Goal: Task Accomplishment & Management: Manage account settings

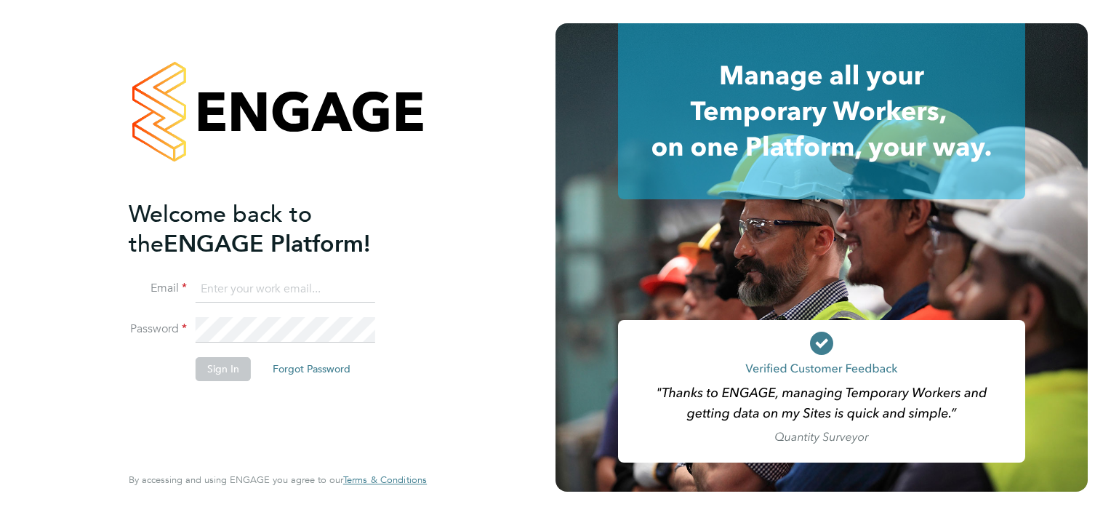
drag, startPoint x: 276, startPoint y: 265, endPoint x: 276, endPoint y: 285, distance: 19.6
click at [276, 268] on ng-template "Welcome back to the ENGAGE Platform! Email Password Sign In Forgot Password" at bounding box center [271, 297] width 284 height 196
click at [277, 286] on input at bounding box center [286, 289] width 180 height 26
type input "smeraldo.porcaro@prsjobs.com"
click at [233, 366] on button "Sign In" at bounding box center [223, 368] width 55 height 23
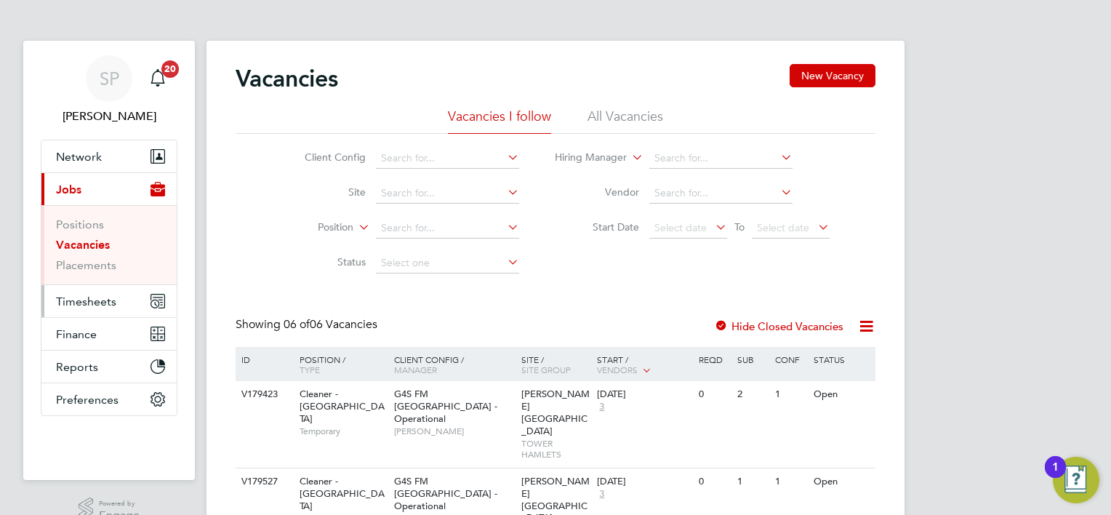
click at [100, 302] on span "Timesheets" at bounding box center [86, 301] width 60 height 14
drag, startPoint x: 864, startPoint y: 67, endPoint x: 422, endPoint y: 191, distance: 459.9
click at [420, 191] on input at bounding box center [447, 193] width 143 height 20
click at [392, 193] on input at bounding box center [447, 193] width 143 height 20
type input "c"
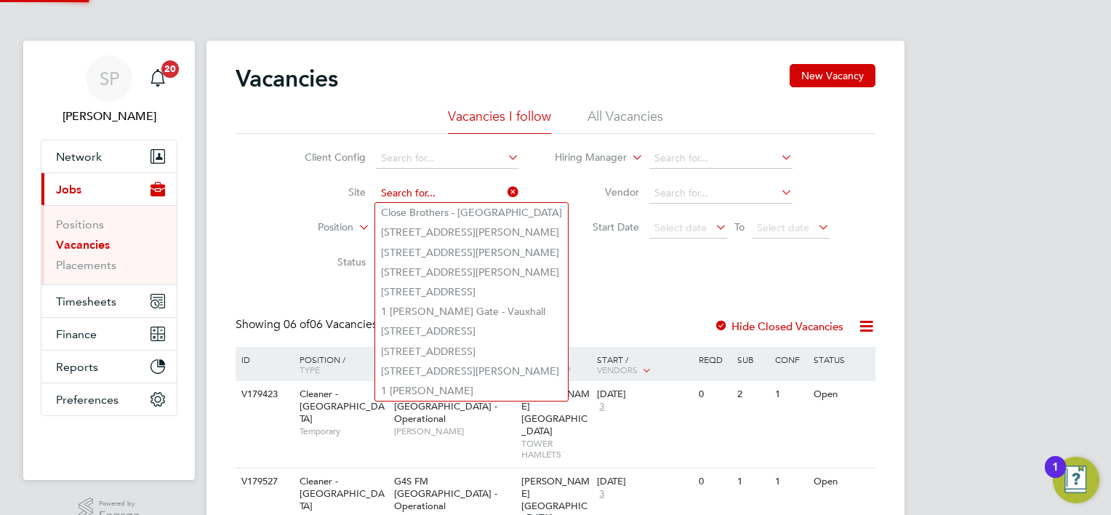
type input "v"
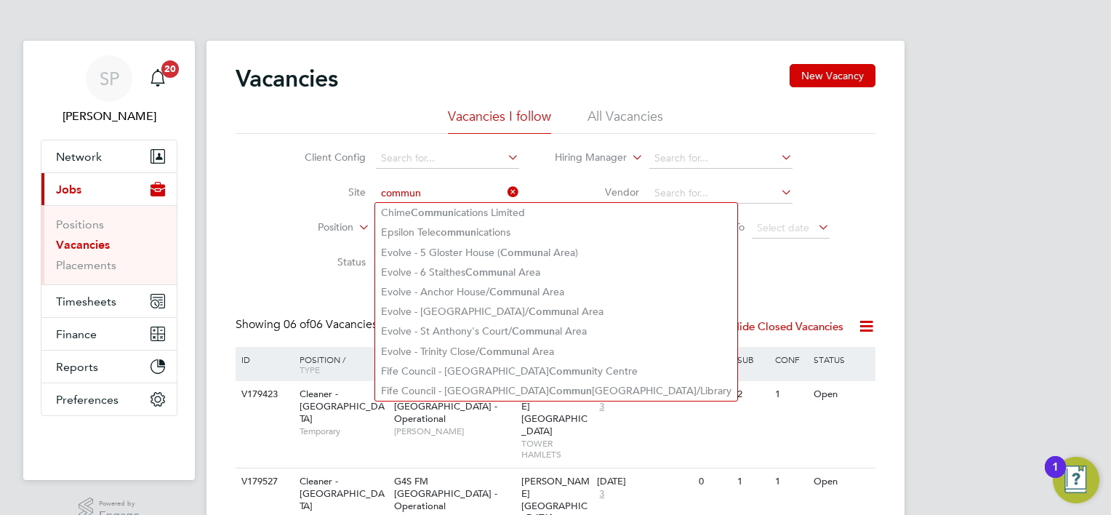
type input "commun"
click at [421, 169] on li "Client Config" at bounding box center [400, 158] width 273 height 35
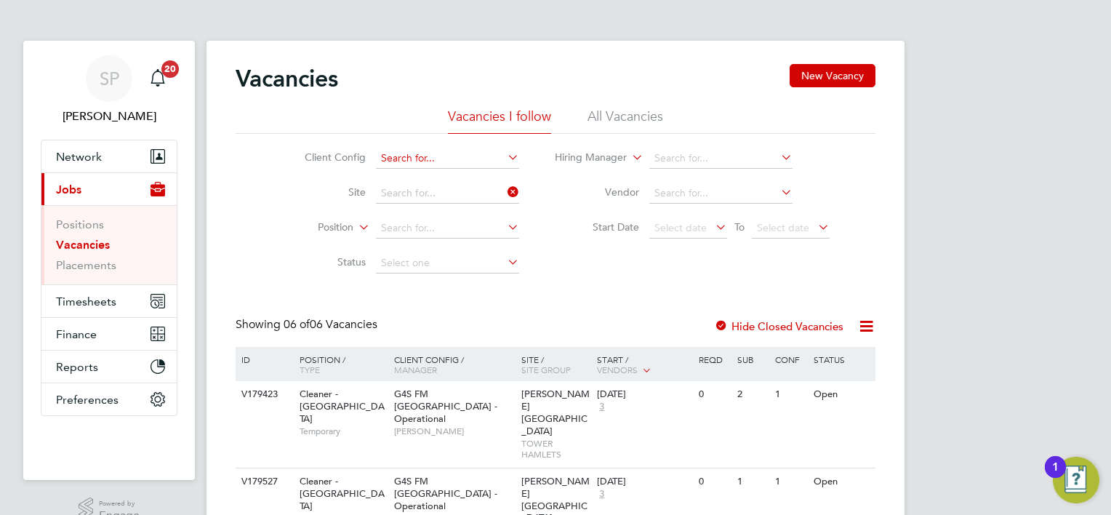
click at [427, 149] on input at bounding box center [447, 158] width 143 height 20
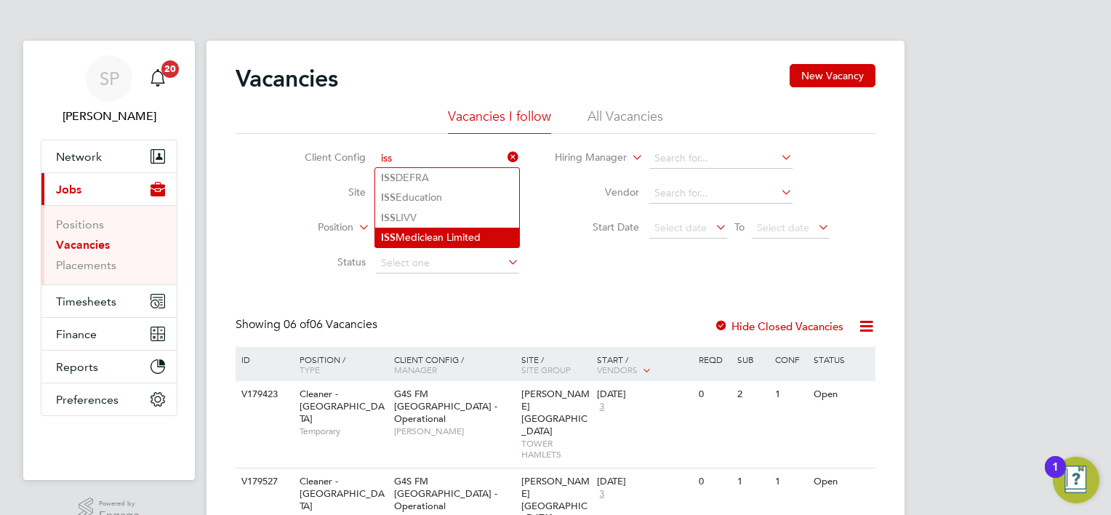
click at [459, 230] on li "ISS Mediclean Limited" at bounding box center [447, 238] width 144 height 20
type input "ISS Mediclean Limited"
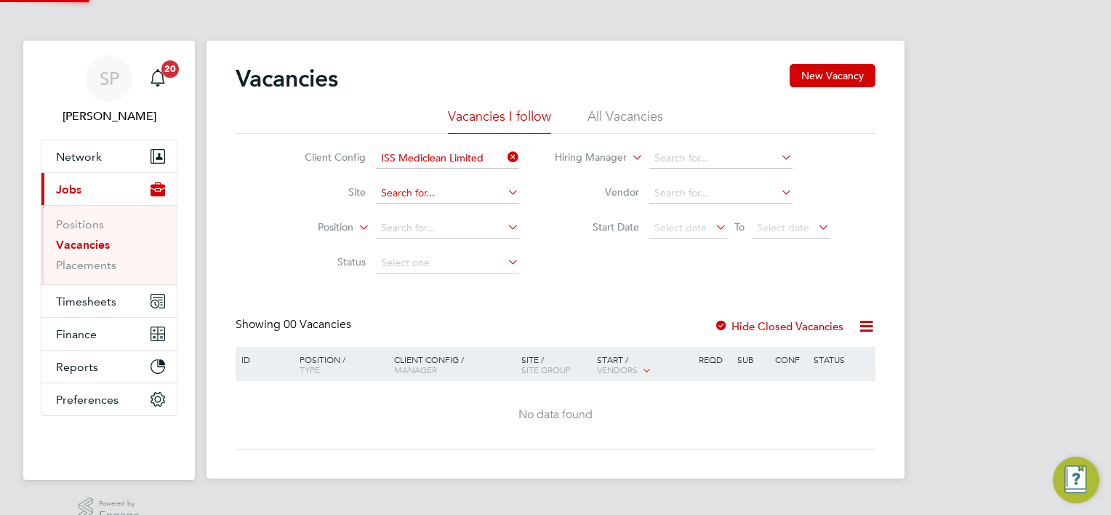
click at [435, 194] on input at bounding box center [447, 193] width 143 height 20
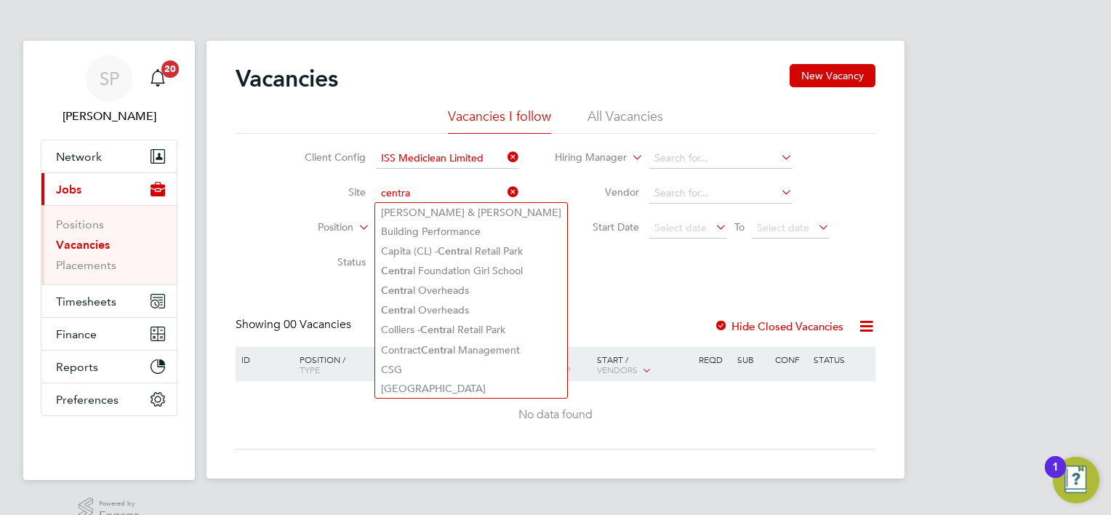
type input "centra"
click at [89, 308] on button "Timesheets" at bounding box center [108, 301] width 135 height 32
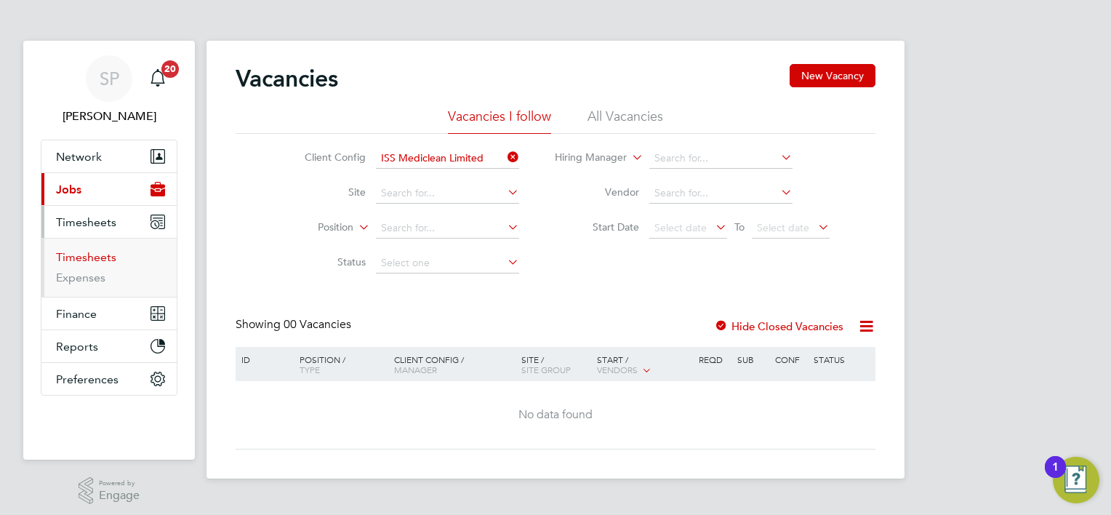
click at [95, 260] on link "Timesheets" at bounding box center [86, 257] width 60 height 14
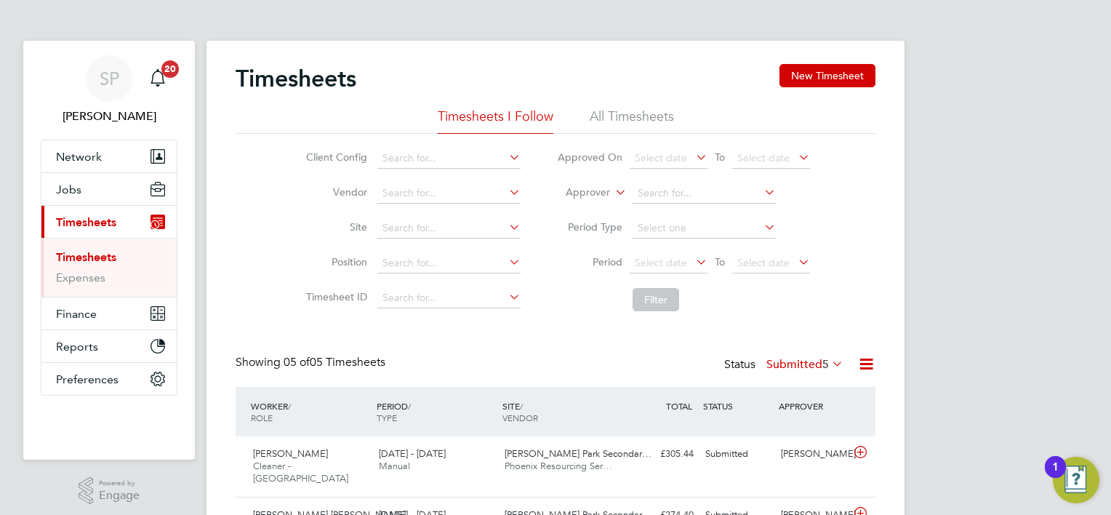
click at [827, 360] on span "5" at bounding box center [825, 364] width 7 height 15
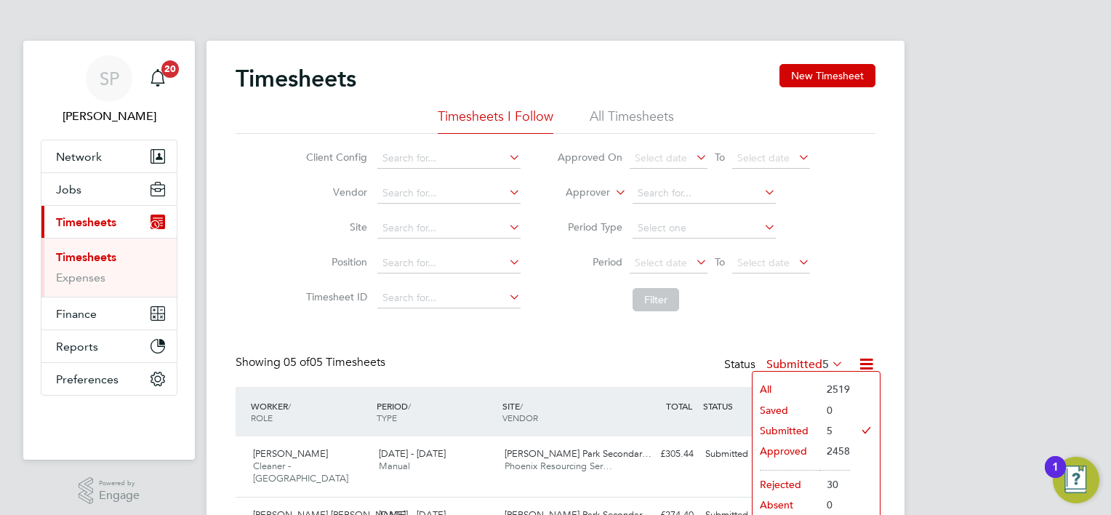
click at [777, 450] on li "Approved" at bounding box center [785, 451] width 67 height 20
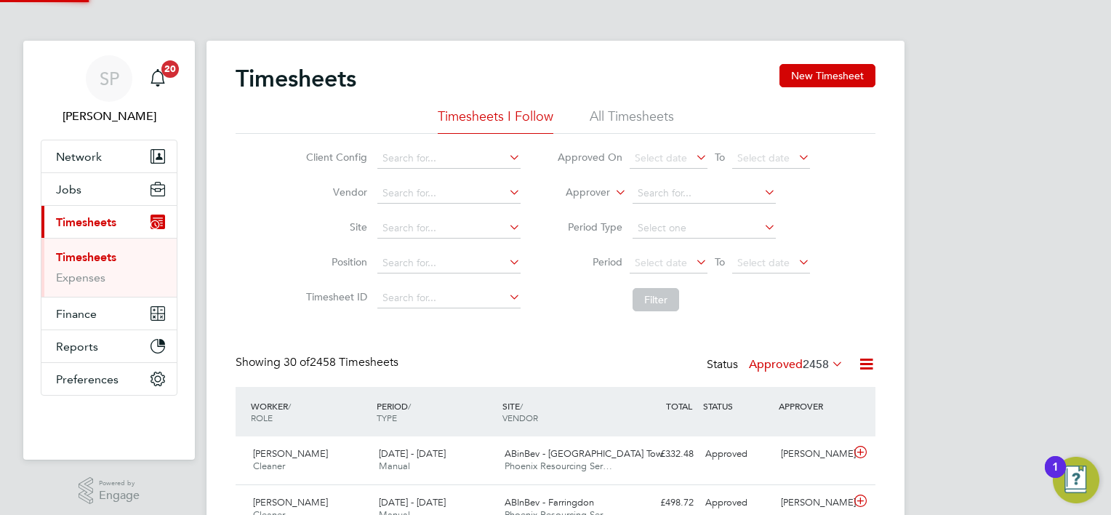
scroll to position [36, 127]
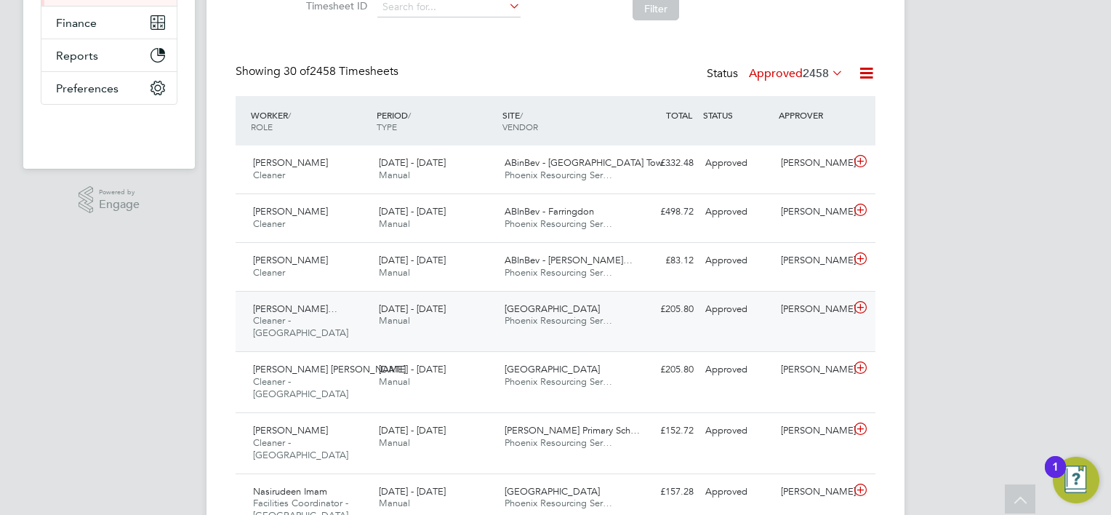
click at [319, 330] on div "Adedamola Stephen Ba… Cleaner - Tower Hamlet 25 - 31 Aug 2025" at bounding box center [310, 321] width 126 height 49
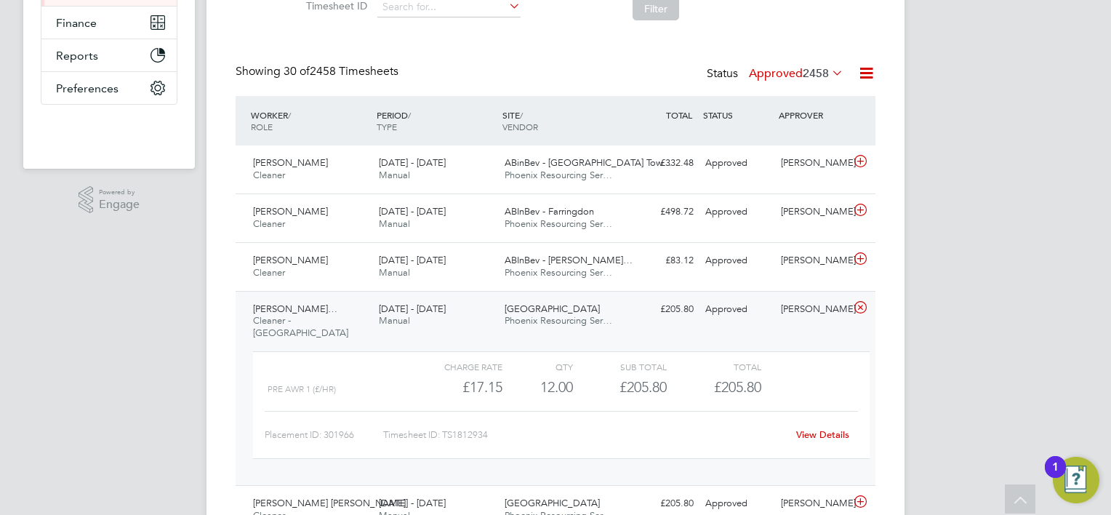
click at [806, 423] on div "View Details" at bounding box center [822, 434] width 71 height 23
click at [806, 428] on link "View Details" at bounding box center [822, 434] width 53 height 12
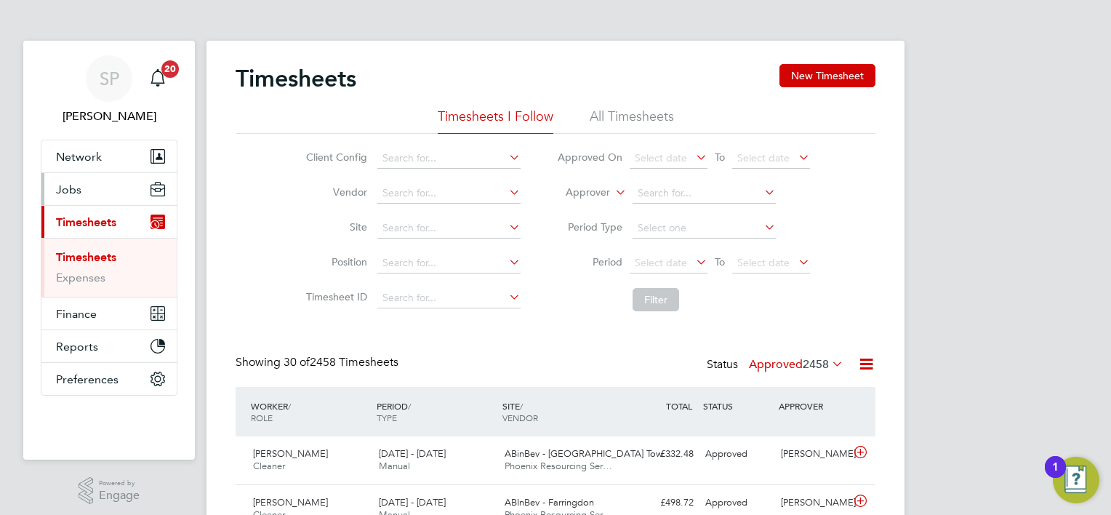
click at [81, 188] on button "Jobs" at bounding box center [108, 189] width 135 height 32
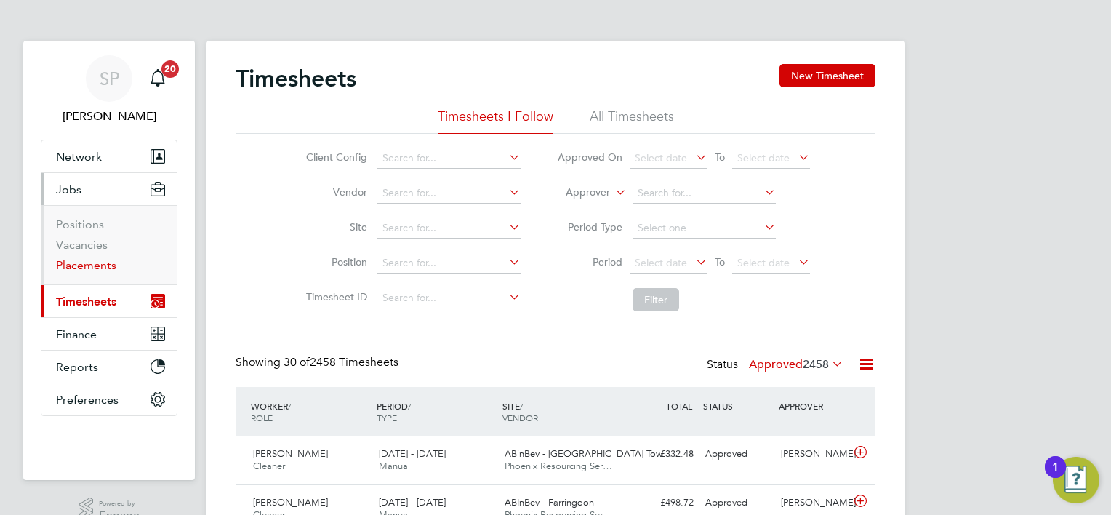
click at [103, 260] on link "Placements" at bounding box center [86, 265] width 60 height 14
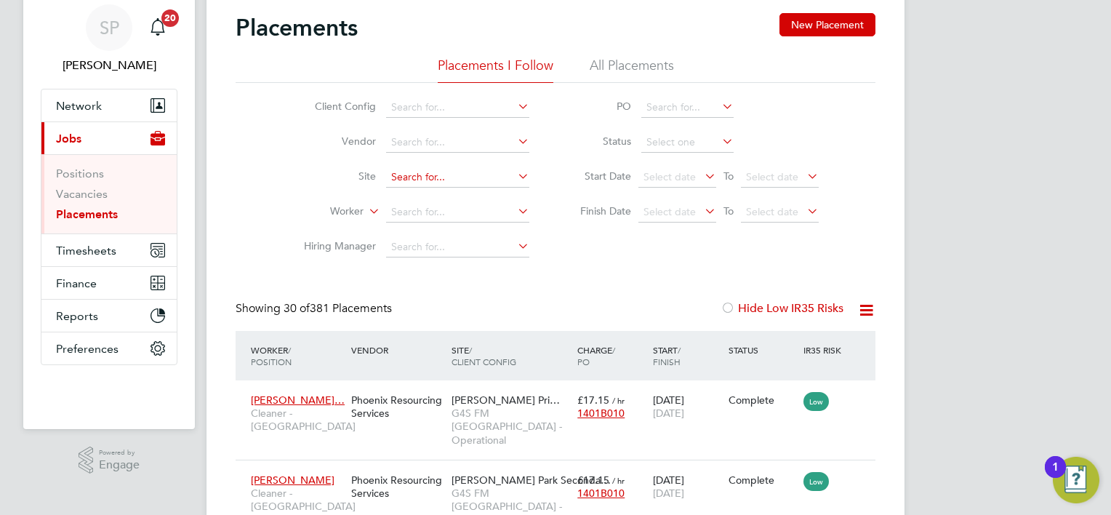
scroll to position [7, 7]
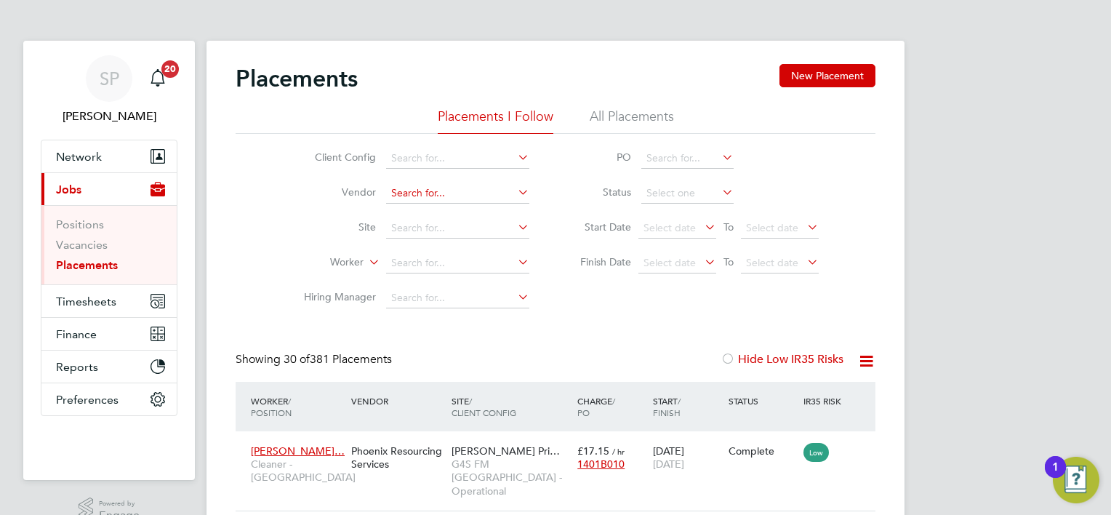
click at [424, 196] on input at bounding box center [457, 193] width 143 height 20
type input "o"
click at [439, 260] on input at bounding box center [457, 263] width 143 height 20
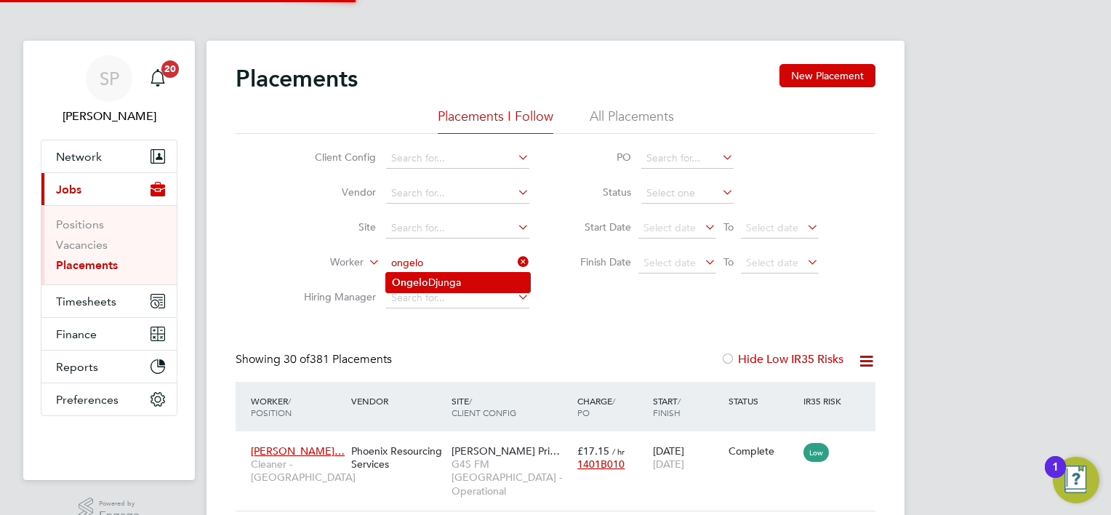
click at [443, 273] on li "Ongelo Djunga" at bounding box center [458, 283] width 144 height 20
type input "Ongelo Djunga"
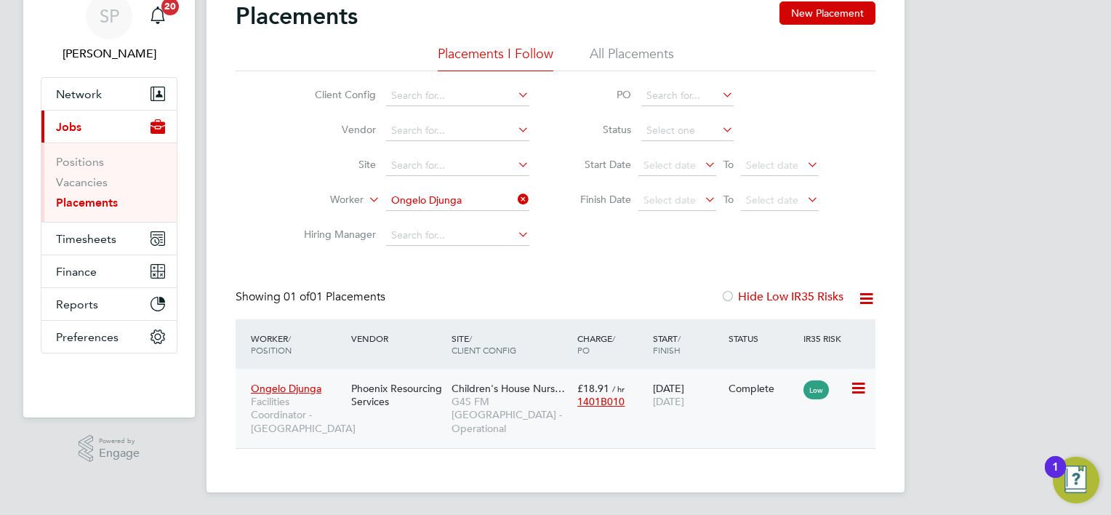
click at [398, 390] on div "Phoenix Resourcing Services" at bounding box center [398, 394] width 100 height 41
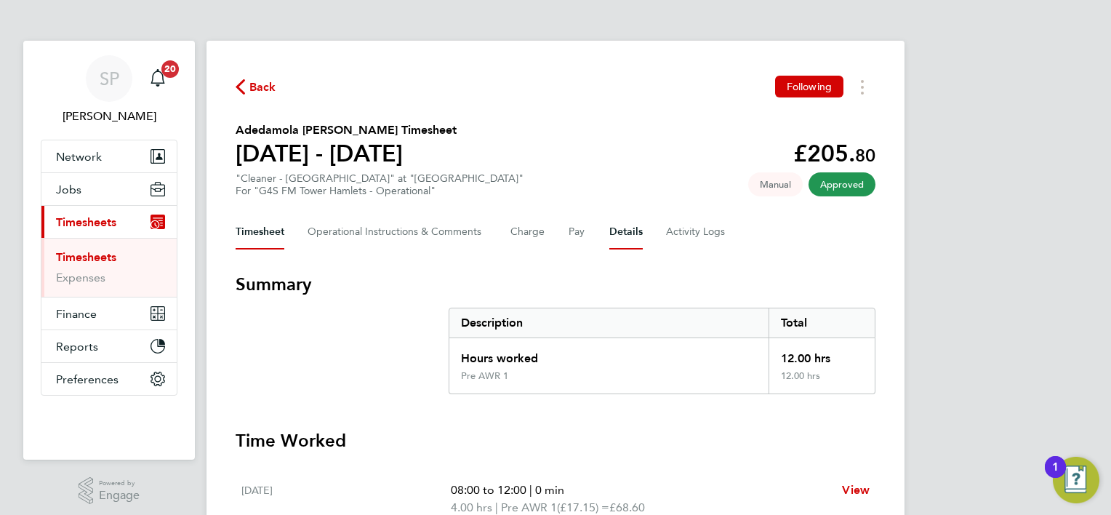
click at [631, 238] on button "Details" at bounding box center [625, 231] width 33 height 35
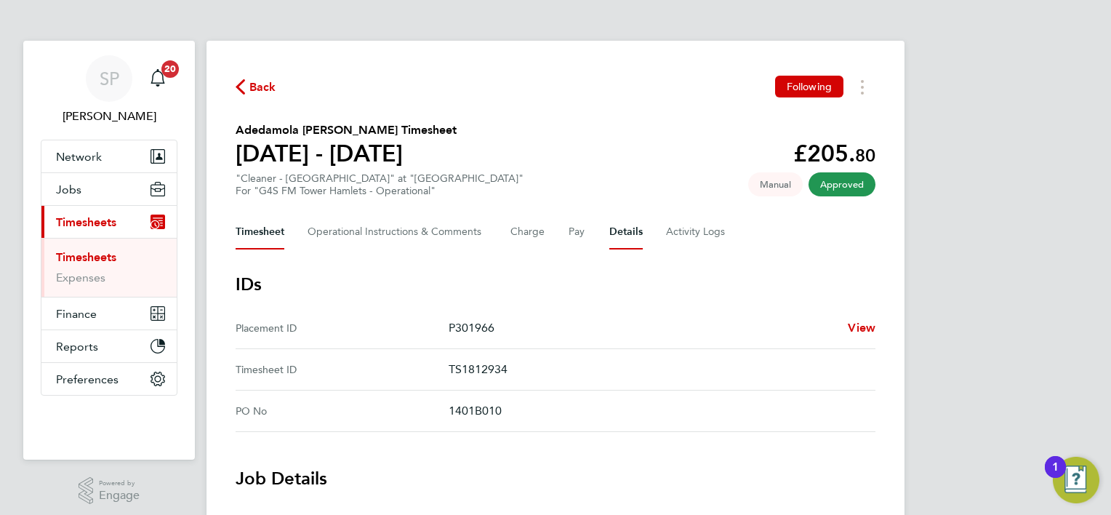
click at [266, 228] on button "Timesheet" at bounding box center [260, 231] width 49 height 35
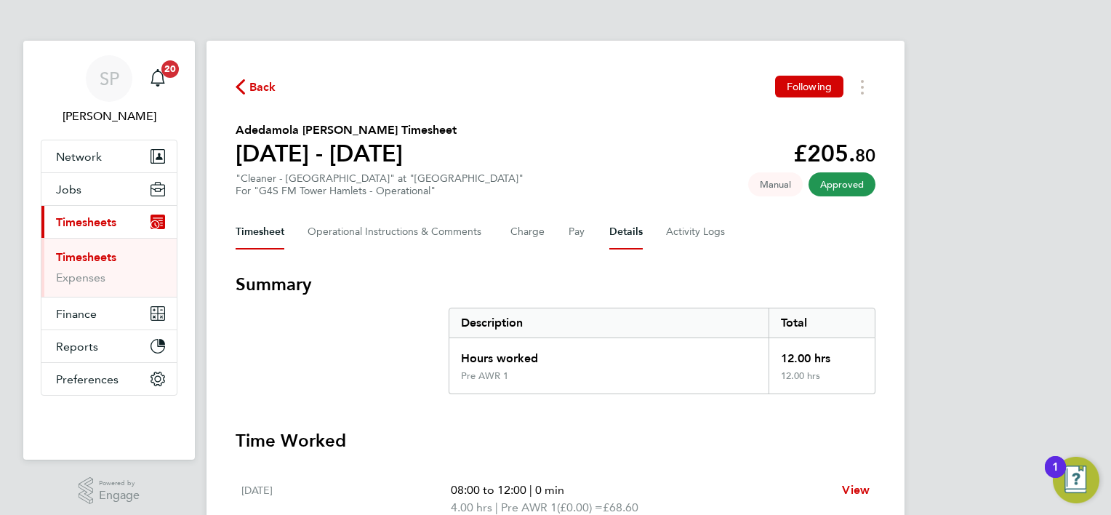
click at [625, 228] on button "Details" at bounding box center [625, 231] width 33 height 35
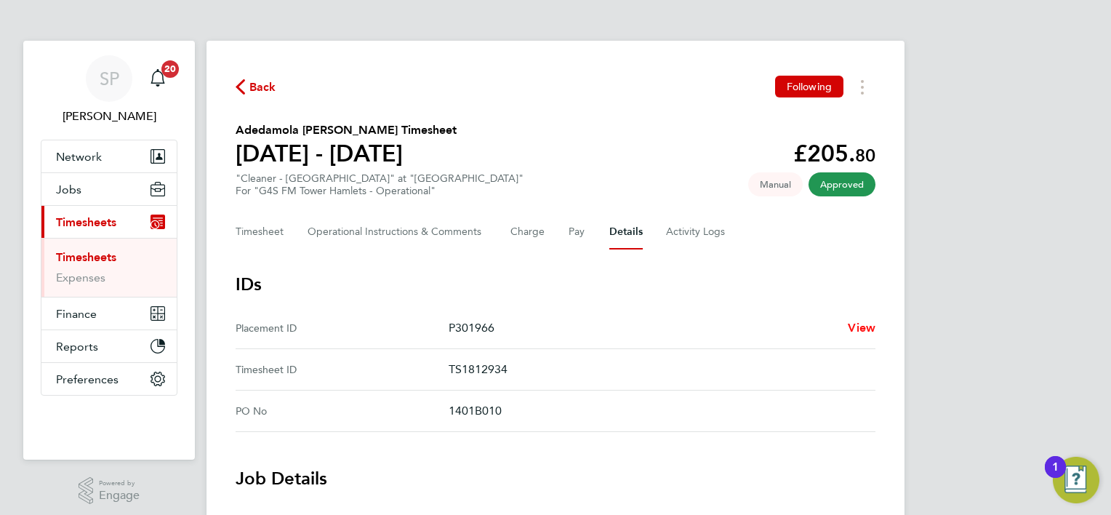
click at [854, 331] on span "View" at bounding box center [862, 328] width 28 height 14
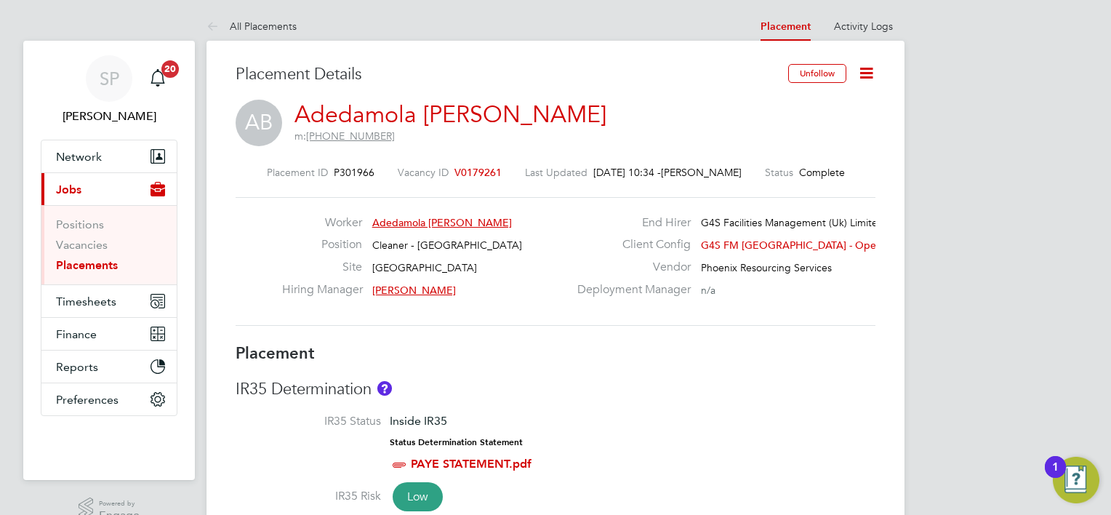
click at [218, 20] on icon at bounding box center [215, 27] width 18 height 18
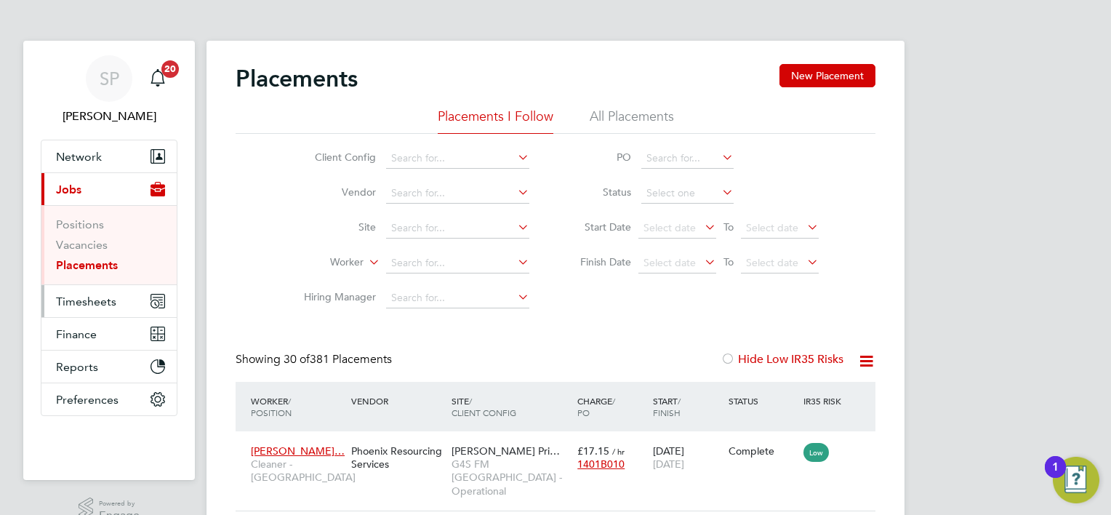
click at [87, 299] on span "Timesheets" at bounding box center [86, 301] width 60 height 14
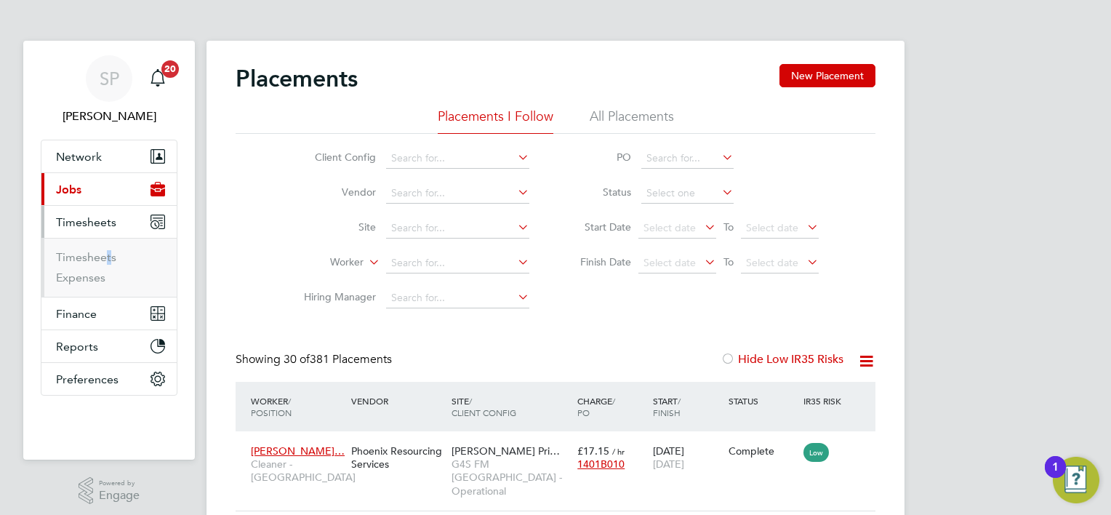
click at [103, 247] on ul "Timesheets Expenses" at bounding box center [108, 267] width 135 height 59
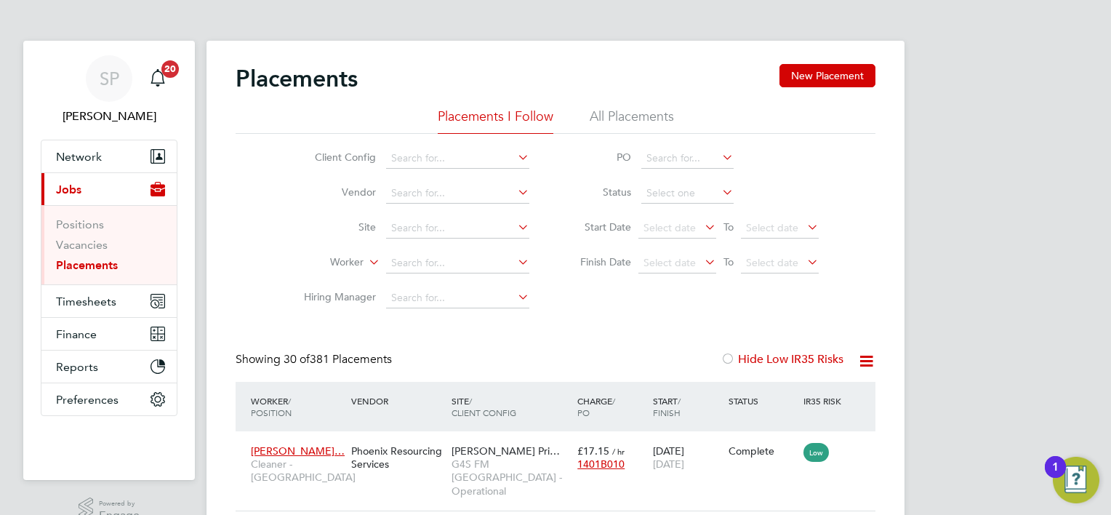
click at [103, 253] on li "Vacancies" at bounding box center [110, 248] width 109 height 20
click at [81, 302] on span "Timesheets" at bounding box center [86, 301] width 60 height 14
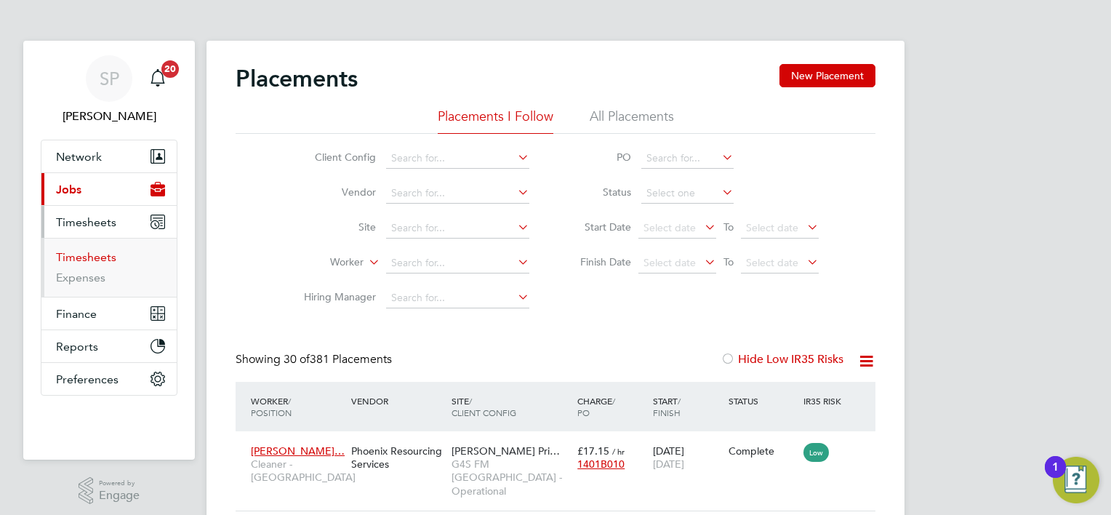
click at [99, 261] on link "Timesheets" at bounding box center [86, 257] width 60 height 14
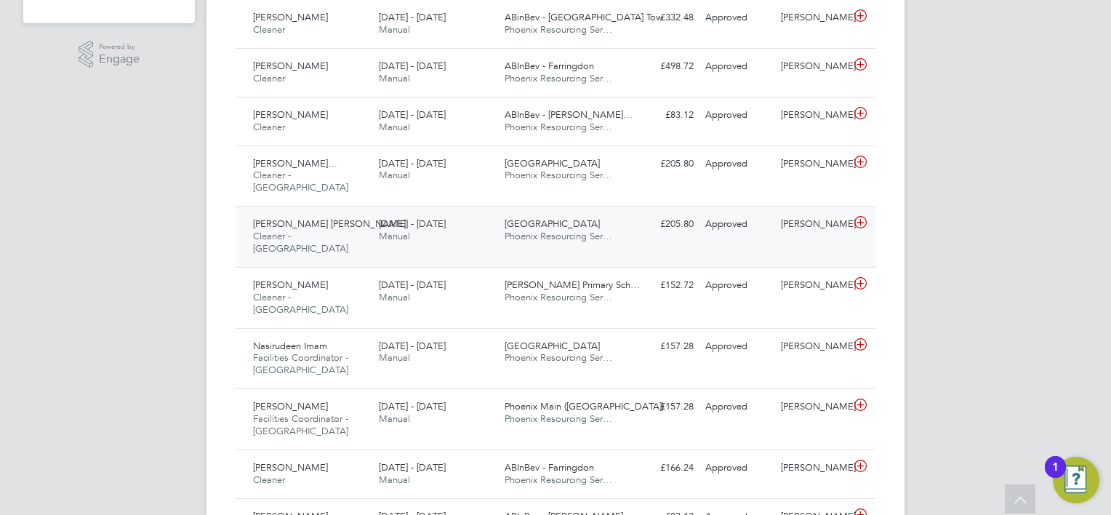
click at [308, 230] on span "Cleaner - Tower Hamlet" at bounding box center [300, 242] width 95 height 25
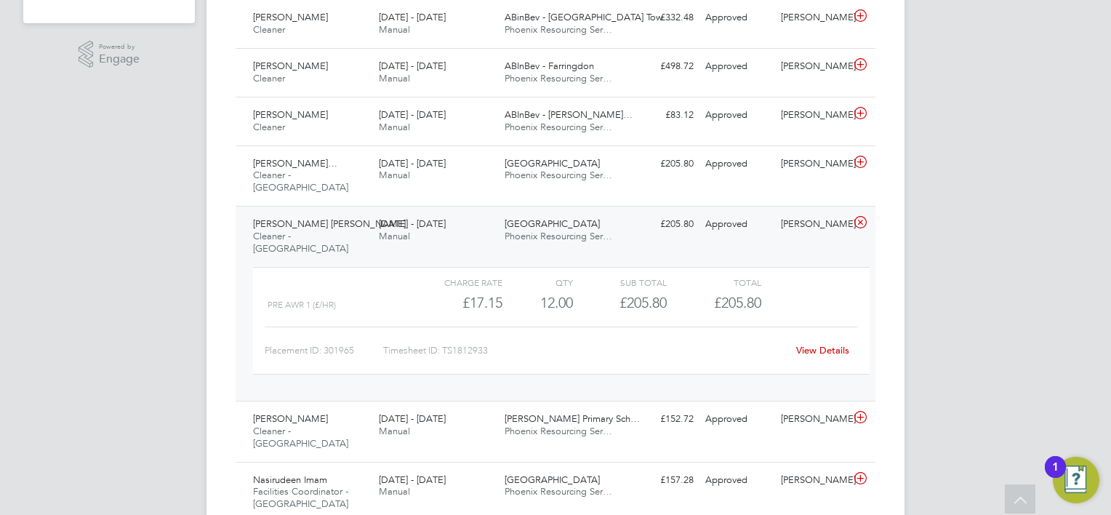
click at [814, 344] on link "View Details" at bounding box center [822, 350] width 53 height 12
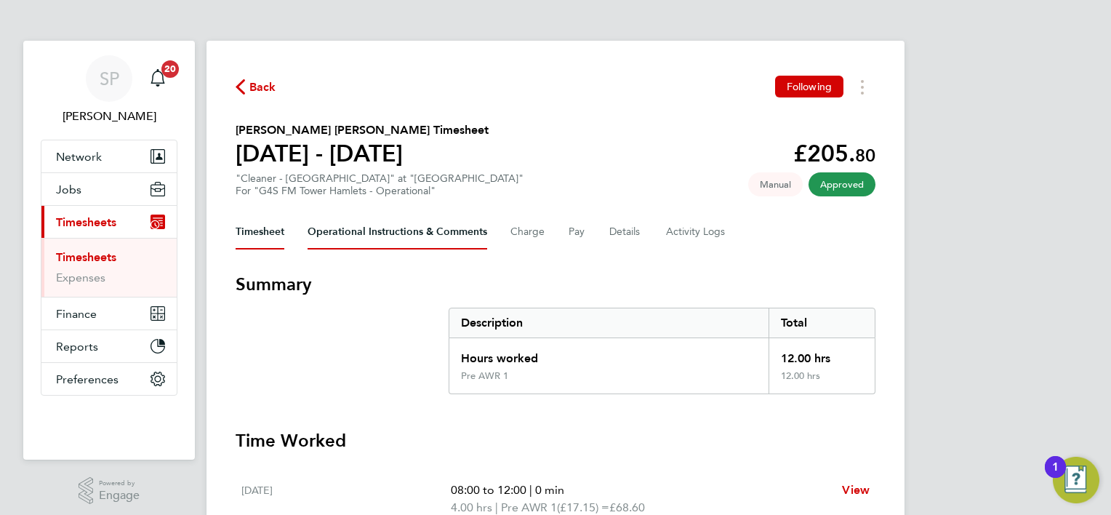
click at [445, 243] on Comments-tab "Operational Instructions & Comments" at bounding box center [398, 231] width 180 height 35
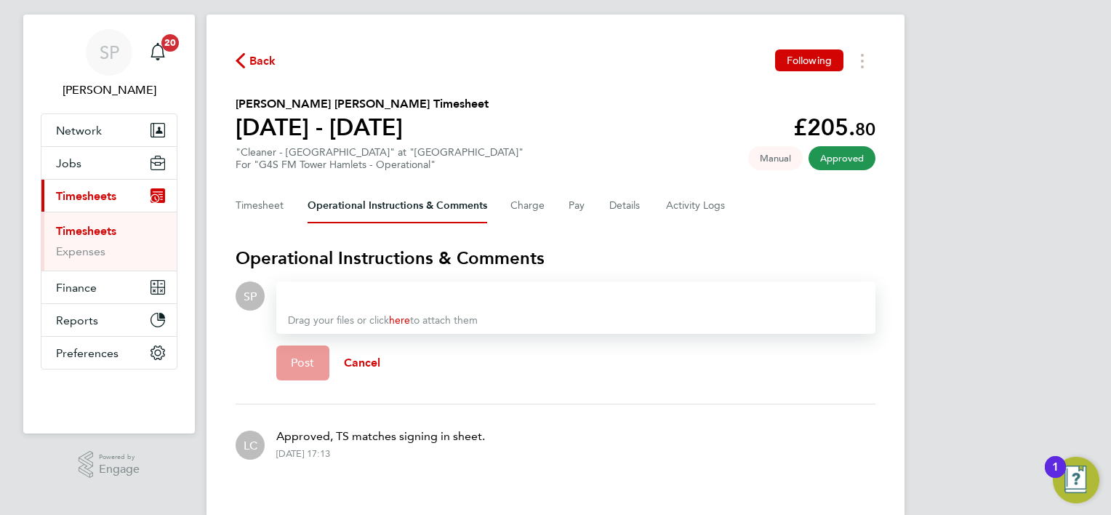
scroll to position [52, 0]
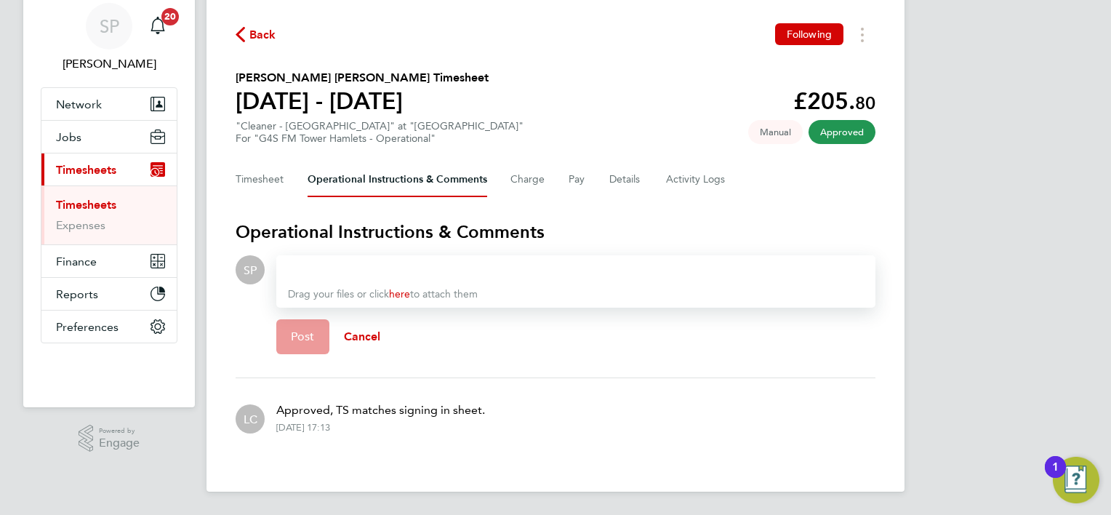
click at [393, 412] on p "Approved, TS matches signing in sheet." at bounding box center [380, 409] width 209 height 17
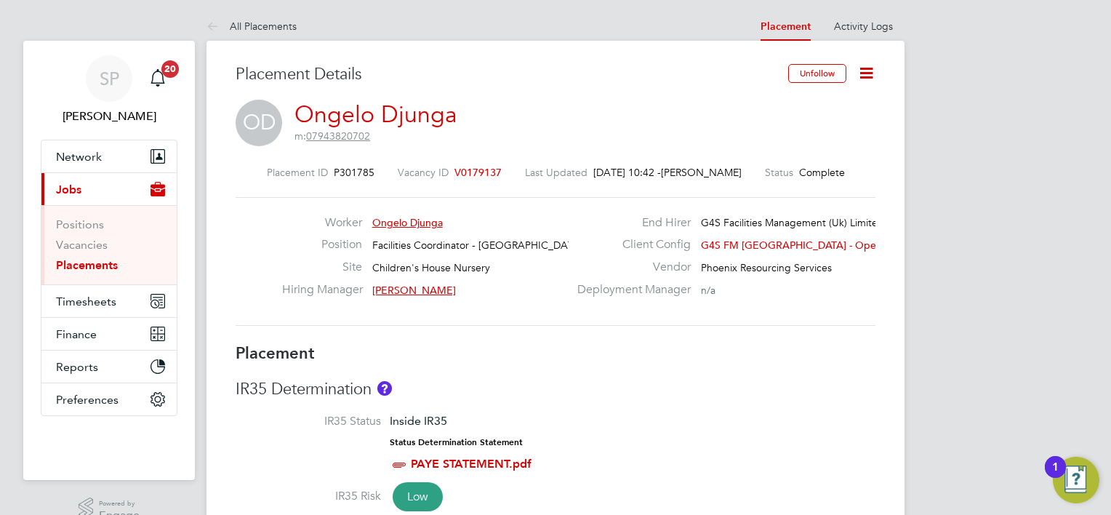
click at [428, 286] on span "[PERSON_NAME]" at bounding box center [414, 290] width 84 height 13
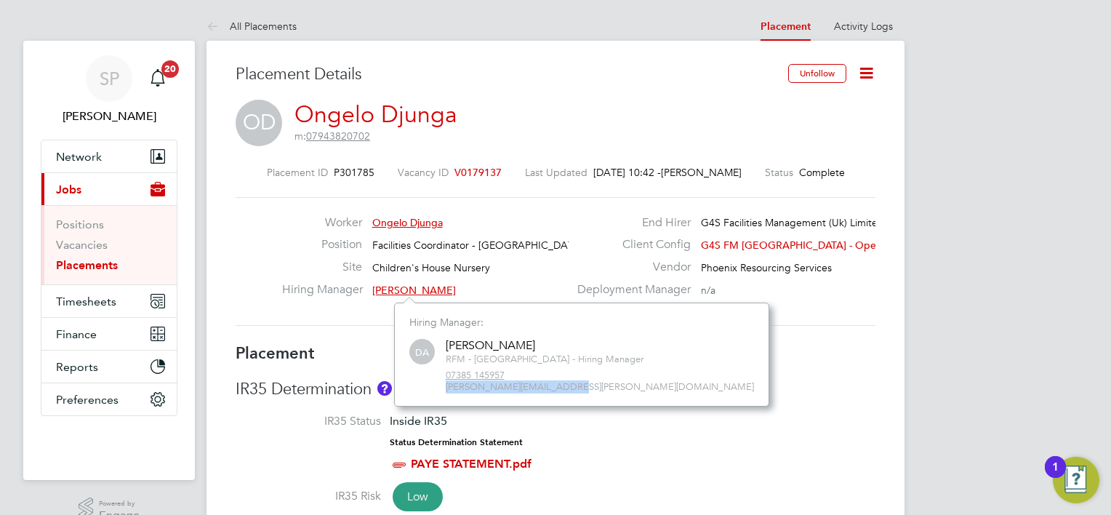
drag, startPoint x: 445, startPoint y: 388, endPoint x: 588, endPoint y: 385, distance: 143.3
click at [590, 387] on span "[PERSON_NAME][EMAIL_ADDRESS][PERSON_NAME][DOMAIN_NAME]" at bounding box center [600, 387] width 308 height 12
drag, startPoint x: 588, startPoint y: 385, endPoint x: 561, endPoint y: 386, distance: 26.9
copy span "[PERSON_NAME][EMAIL_ADDRESS][PERSON_NAME][DOMAIN_NAME]"
